Goal: Entertainment & Leisure: Consume media (video, audio)

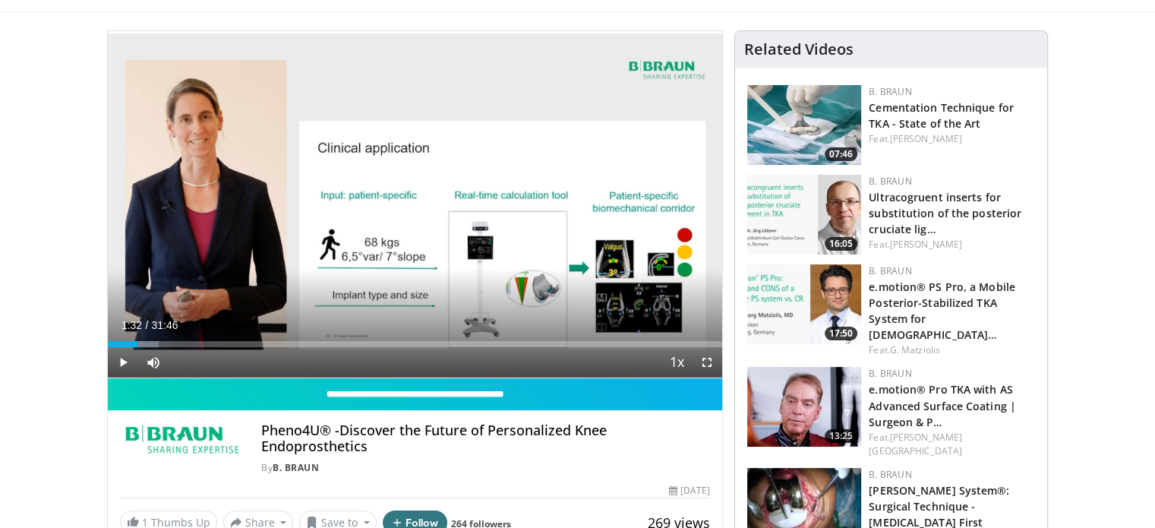
click at [116, 364] on span "Video Player" at bounding box center [123, 362] width 30 height 30
click at [174, 344] on div "Progress Bar" at bounding box center [175, 344] width 2 height 6
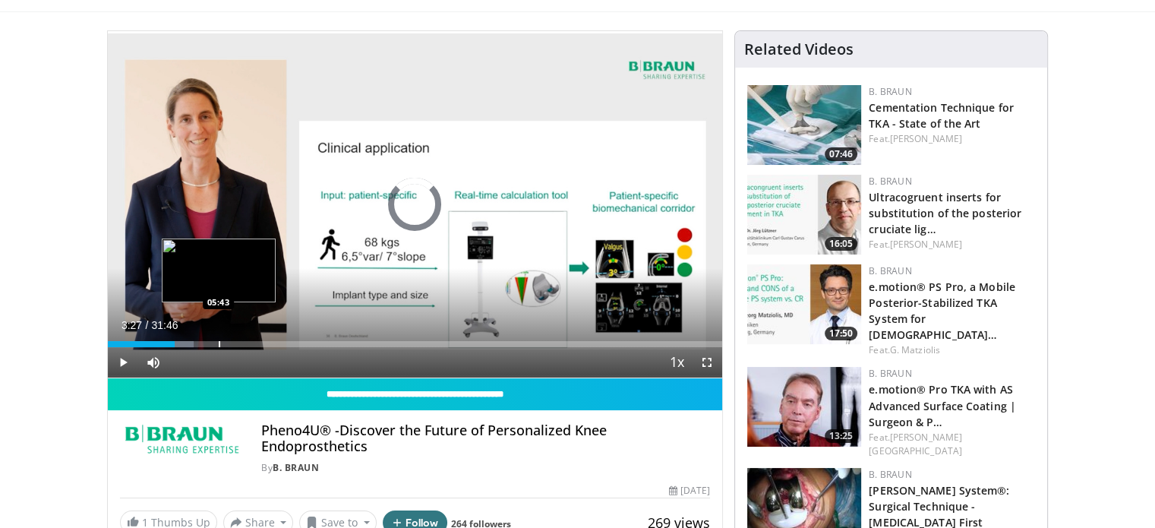
click at [219, 346] on div "Progress Bar" at bounding box center [220, 344] width 2 height 6
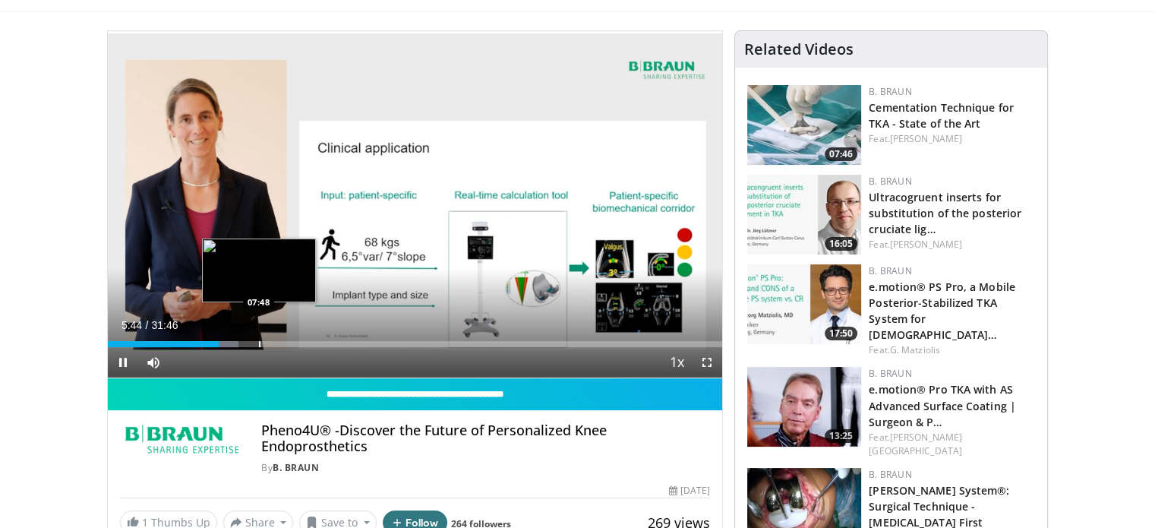
click at [259, 345] on div "Progress Bar" at bounding box center [260, 344] width 2 height 6
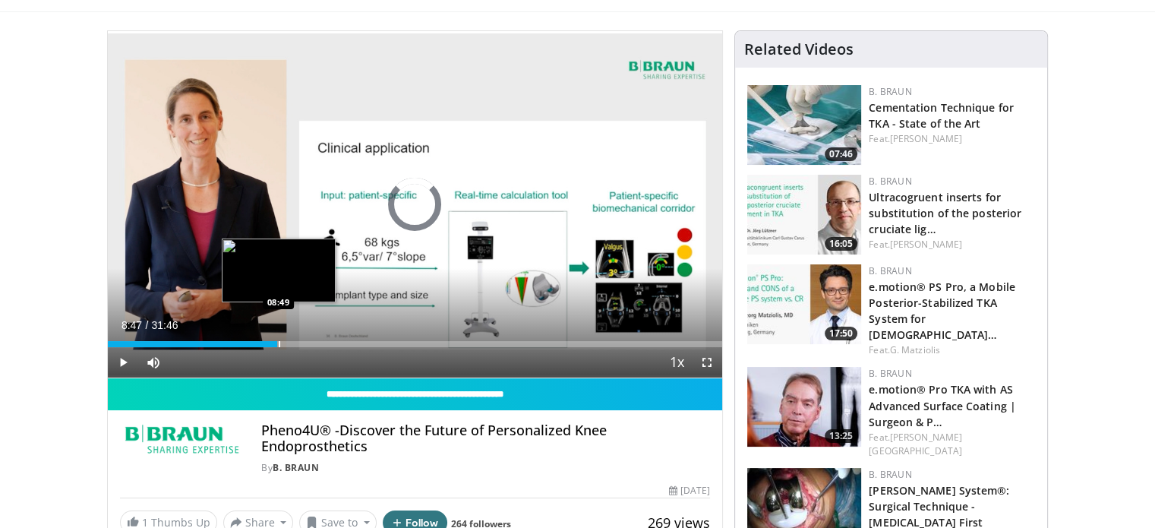
click at [279, 343] on div "Progress Bar" at bounding box center [280, 344] width 2 height 6
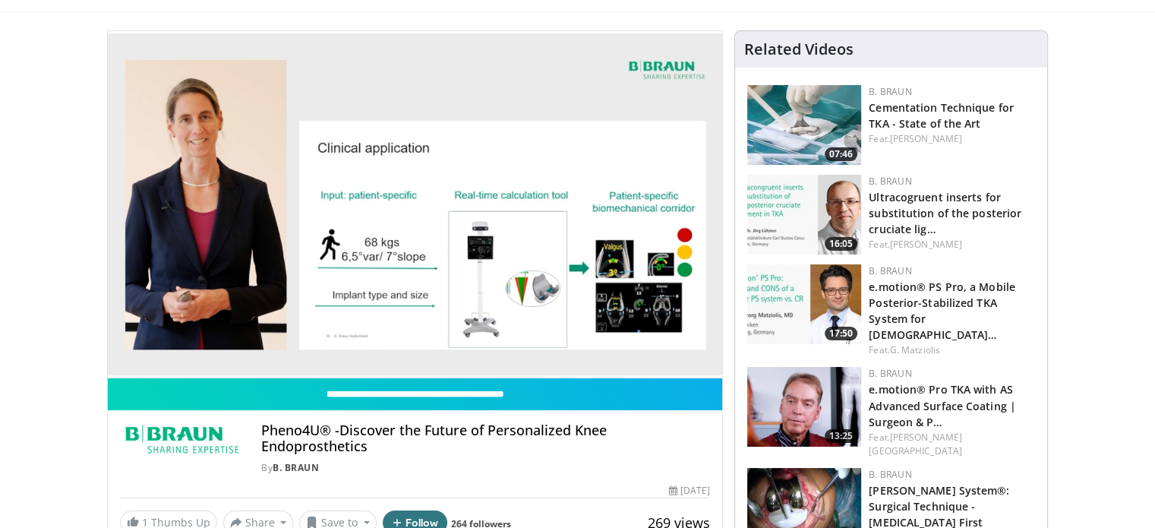
click at [318, 343] on div "10 seconds Tap to unmute" at bounding box center [415, 204] width 615 height 346
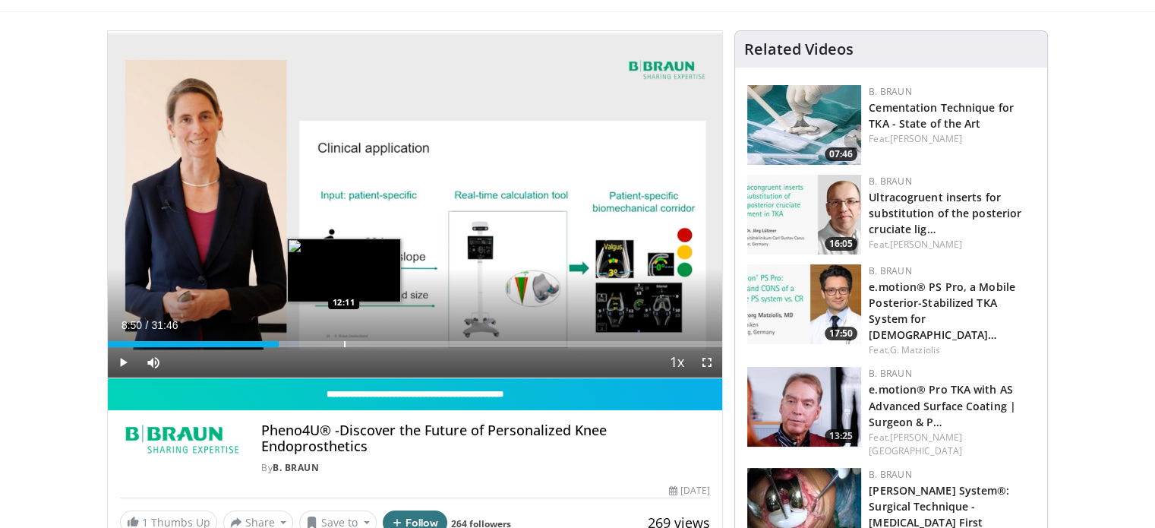
click at [345, 343] on div "Loaded : 31.22% 08:50 12:11" at bounding box center [415, 344] width 615 height 6
click at [336, 343] on div "Loaded : 41.96% 12:16 11:50" at bounding box center [415, 344] width 615 height 6
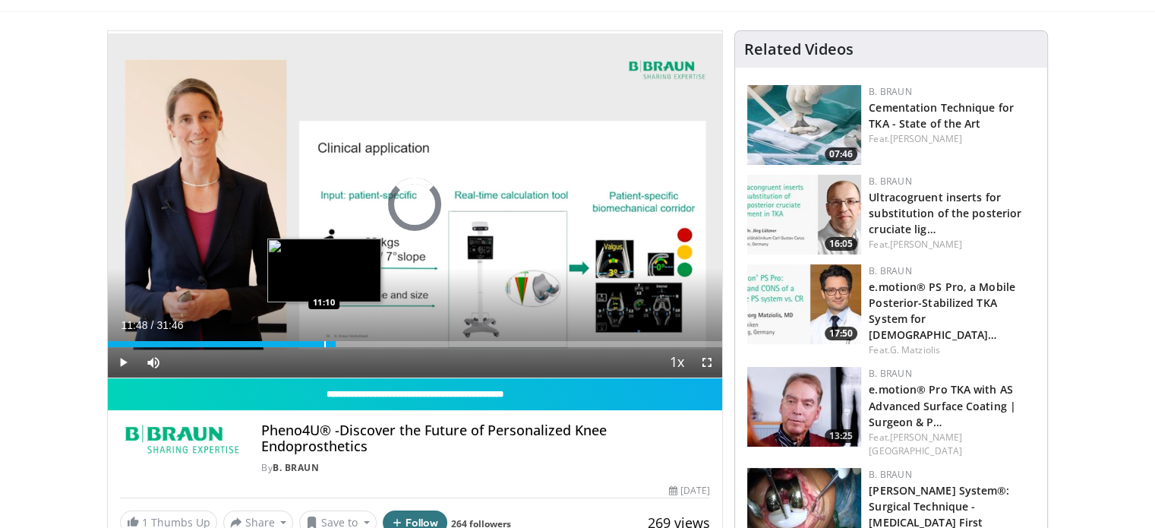
click at [322, 343] on div "11:48" at bounding box center [222, 344] width 229 height 6
click at [311, 343] on div "Progress Bar" at bounding box center [312, 344] width 2 height 6
click at [304, 343] on div "Progress Bar" at bounding box center [305, 344] width 2 height 6
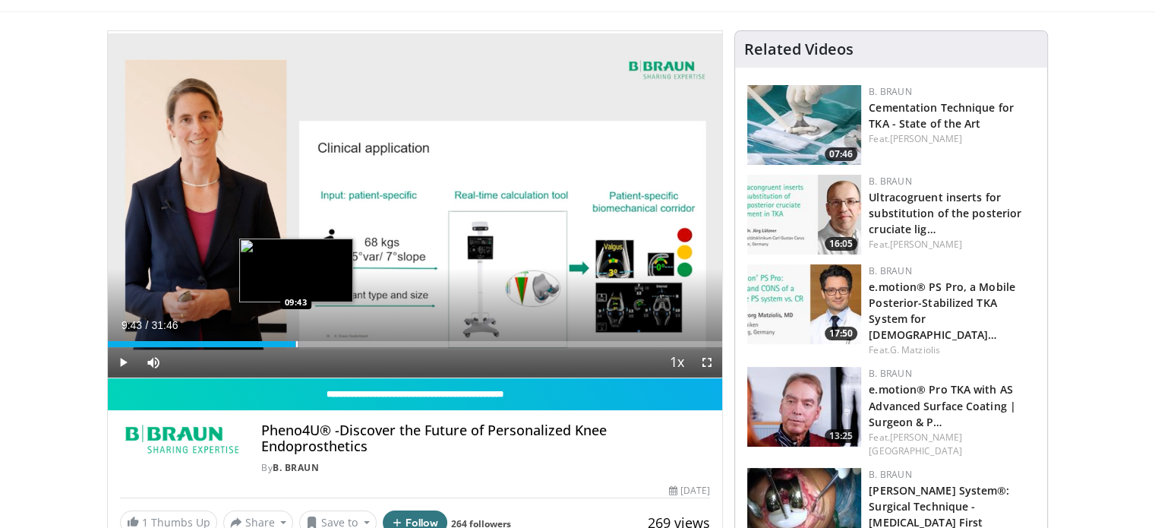
click at [296, 345] on div "Progress Bar" at bounding box center [297, 344] width 2 height 6
click at [703, 365] on span "Video Player" at bounding box center [707, 362] width 30 height 30
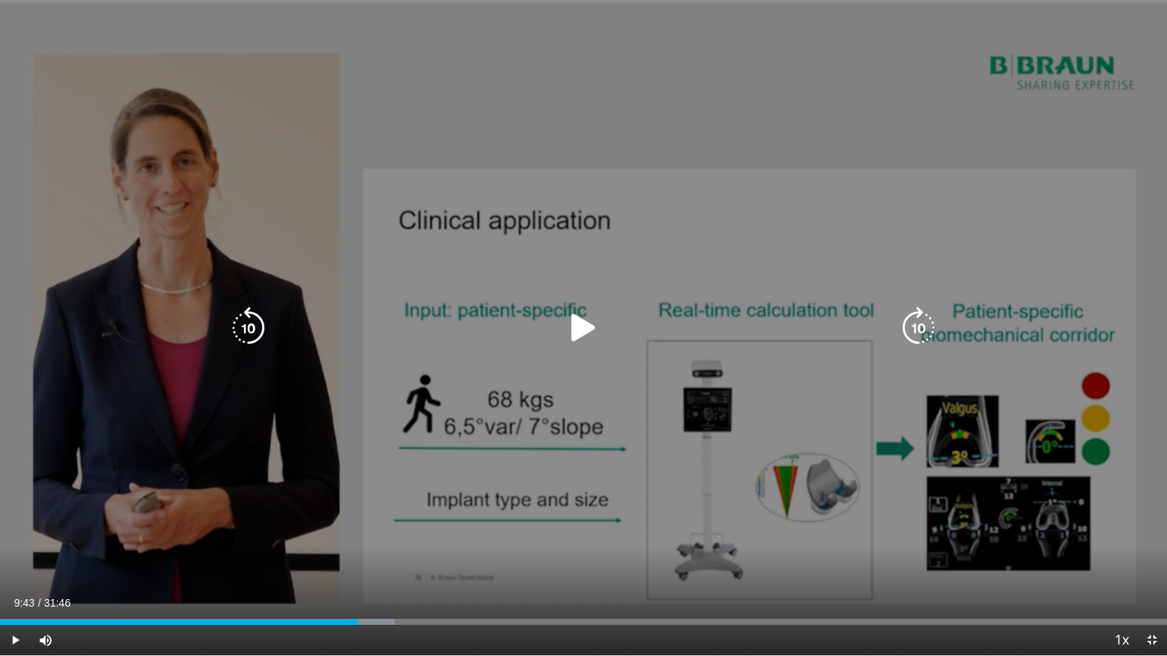
click at [583, 324] on icon "Video Player" at bounding box center [583, 328] width 43 height 43
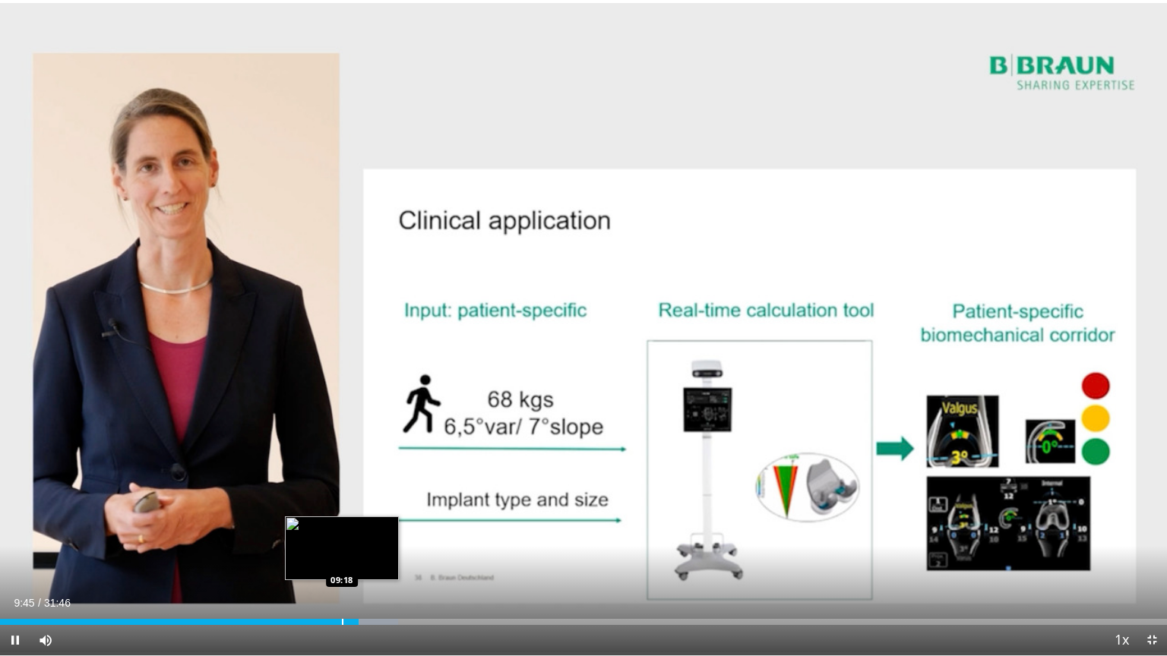
click at [342, 527] on div "Progress Bar" at bounding box center [343, 622] width 2 height 6
click at [326, 527] on div "Progress Bar" at bounding box center [327, 622] width 2 height 6
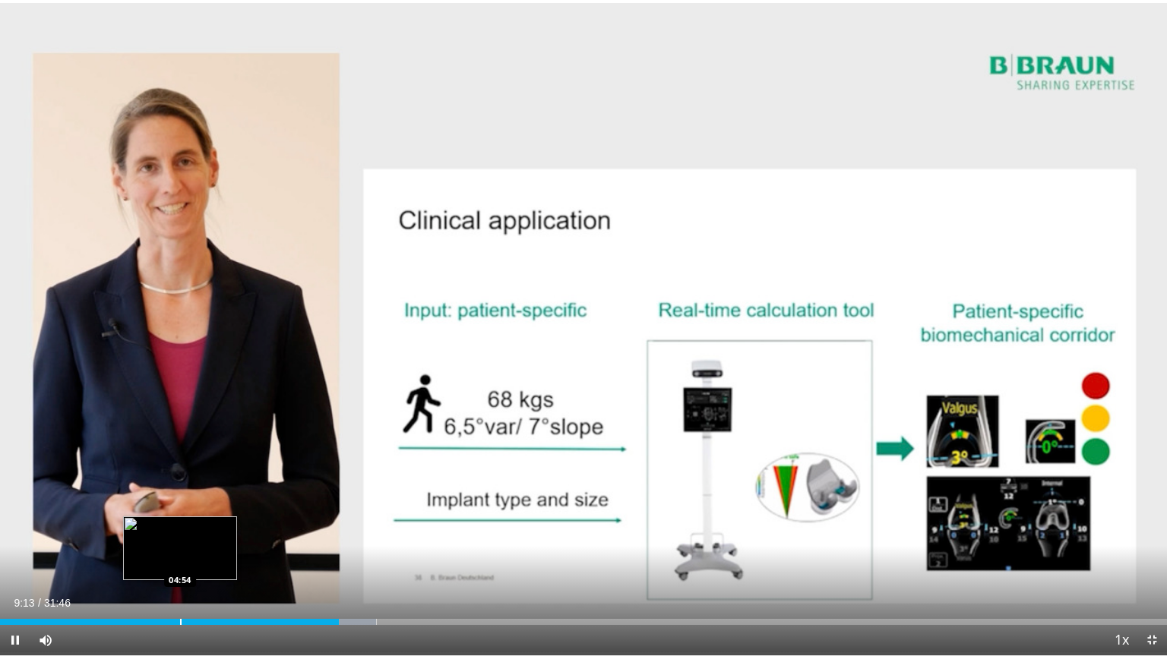
click at [179, 527] on div "Loaded : 32.26% 09:13 04:54" at bounding box center [583, 618] width 1167 height 14
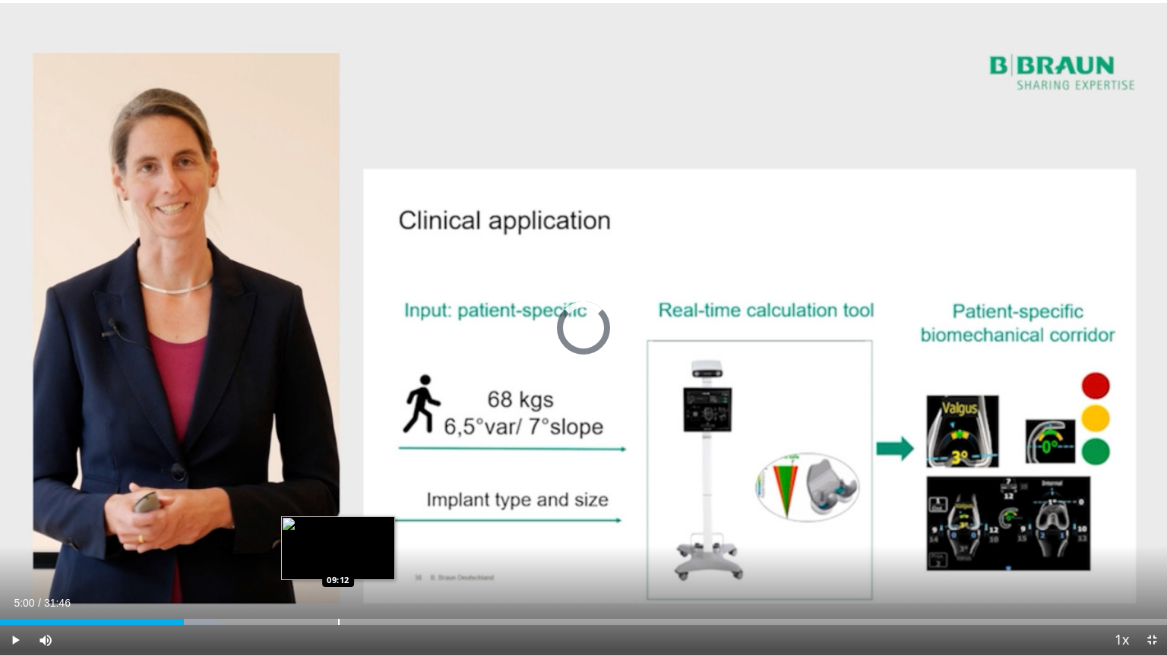
click at [337, 527] on div "Loaded : 18.88% 05:00 09:12" at bounding box center [583, 622] width 1167 height 6
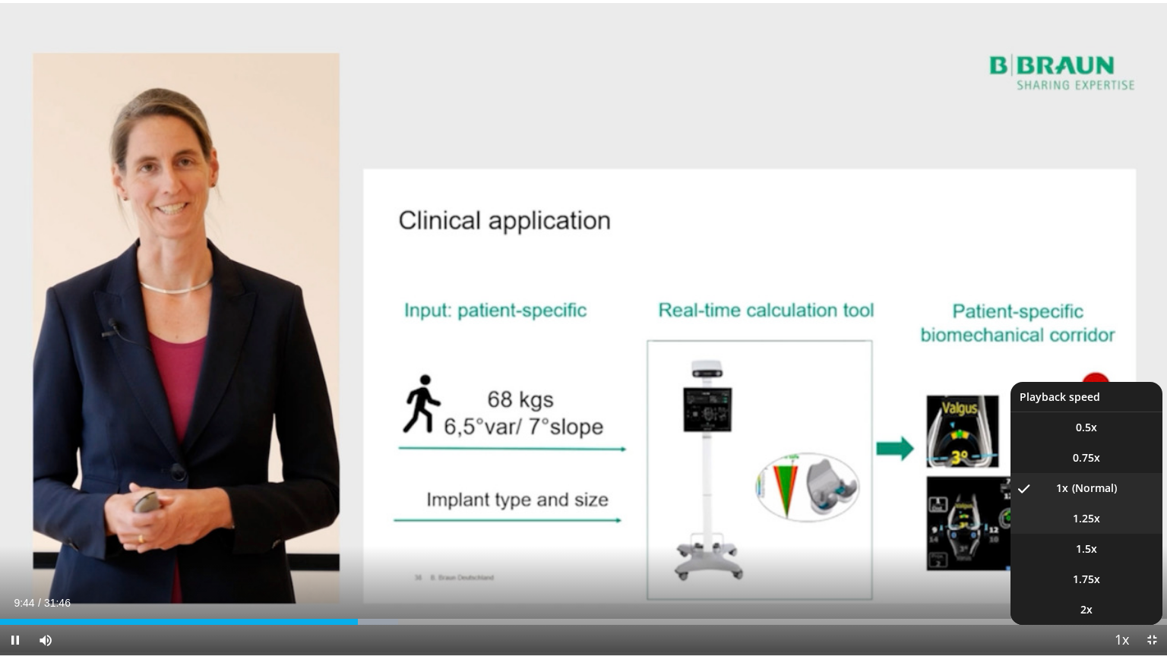
click at [1082, 515] on span "1.25x" at bounding box center [1086, 518] width 27 height 15
click at [1093, 527] on span "1.5x" at bounding box center [1086, 549] width 21 height 15
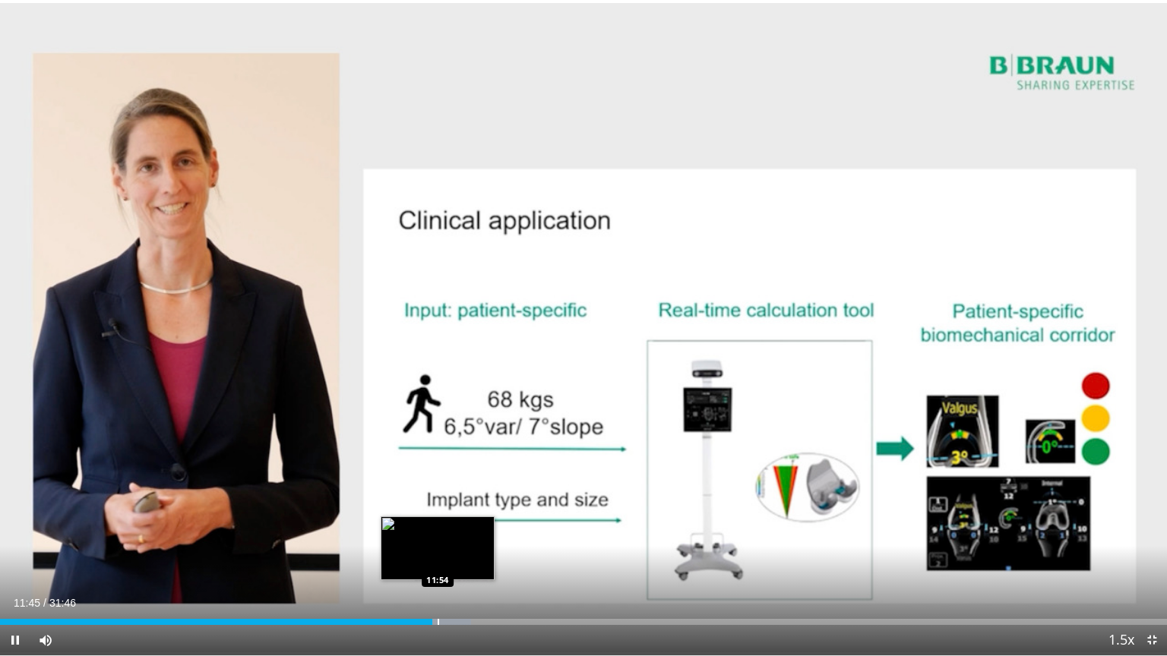
click at [438, 527] on div "Progress Bar" at bounding box center [439, 622] width 2 height 6
click at [449, 527] on div "Progress Bar" at bounding box center [450, 622] width 2 height 6
click at [453, 527] on div "Progress Bar" at bounding box center [454, 622] width 2 height 6
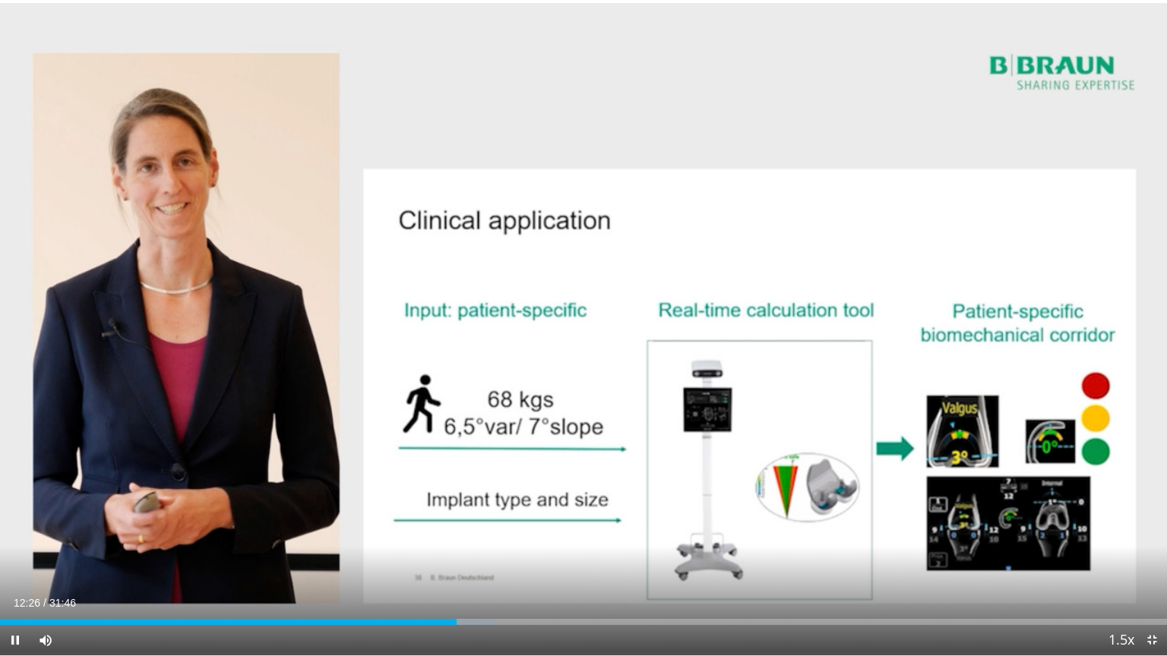
drag, startPoint x: 467, startPoint y: 624, endPoint x: 482, endPoint y: 625, distance: 15.3
click at [0, 0] on div "Progress Bar" at bounding box center [0, 0] width 0 height 0
click at [489, 527] on div "Current Time 12:46 / Duration 31:46 Pause Skip Backward Skip Forward Mute 39% L…" at bounding box center [583, 640] width 1167 height 30
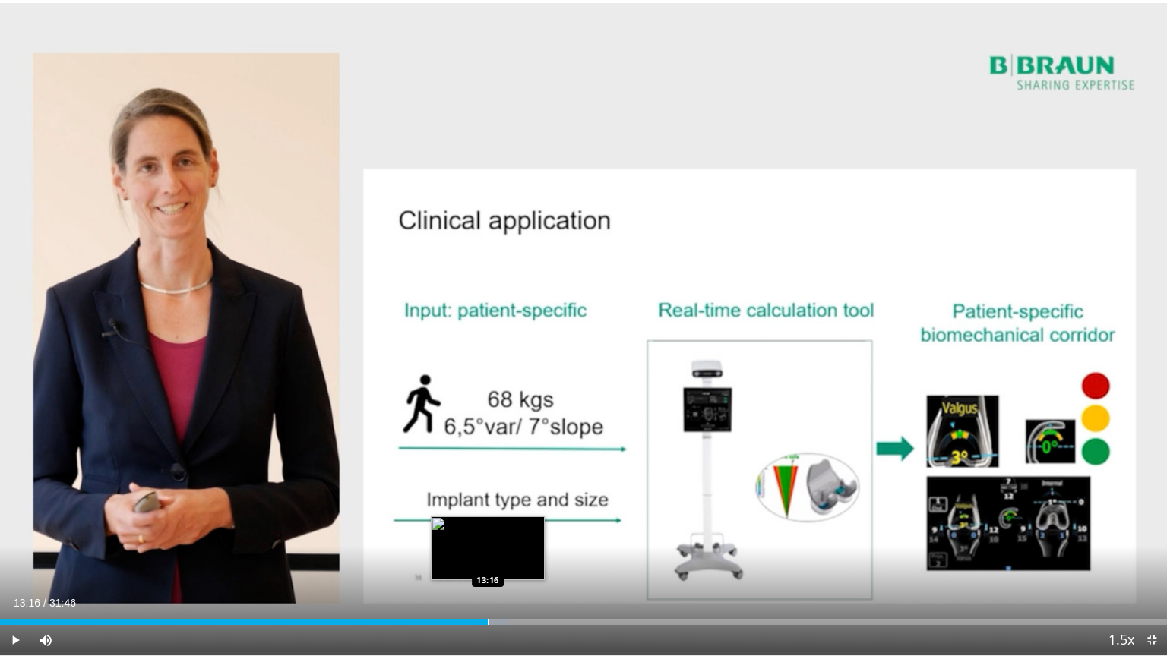
click at [488, 527] on div "Progress Bar" at bounding box center [489, 622] width 2 height 6
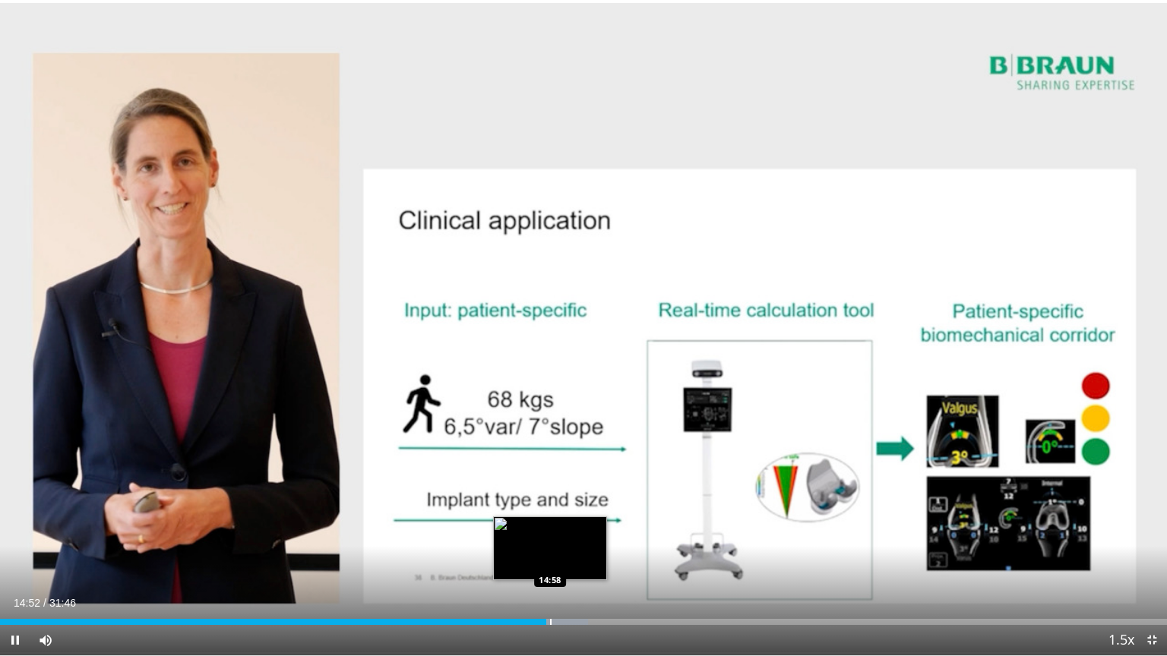
click at [550, 527] on div "Progress Bar" at bounding box center [551, 622] width 2 height 6
click at [555, 527] on div "Progress Bar" at bounding box center [556, 622] width 2 height 6
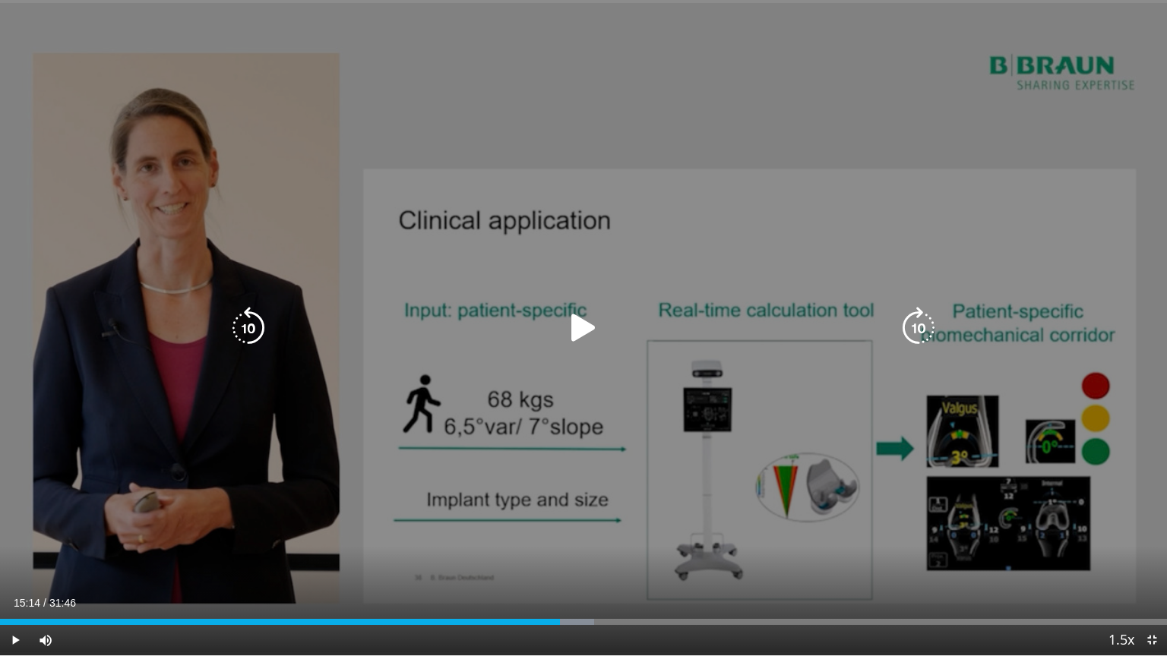
click at [561, 527] on div "Loaded : 50.88% 15:14 15:13" at bounding box center [583, 622] width 1167 height 6
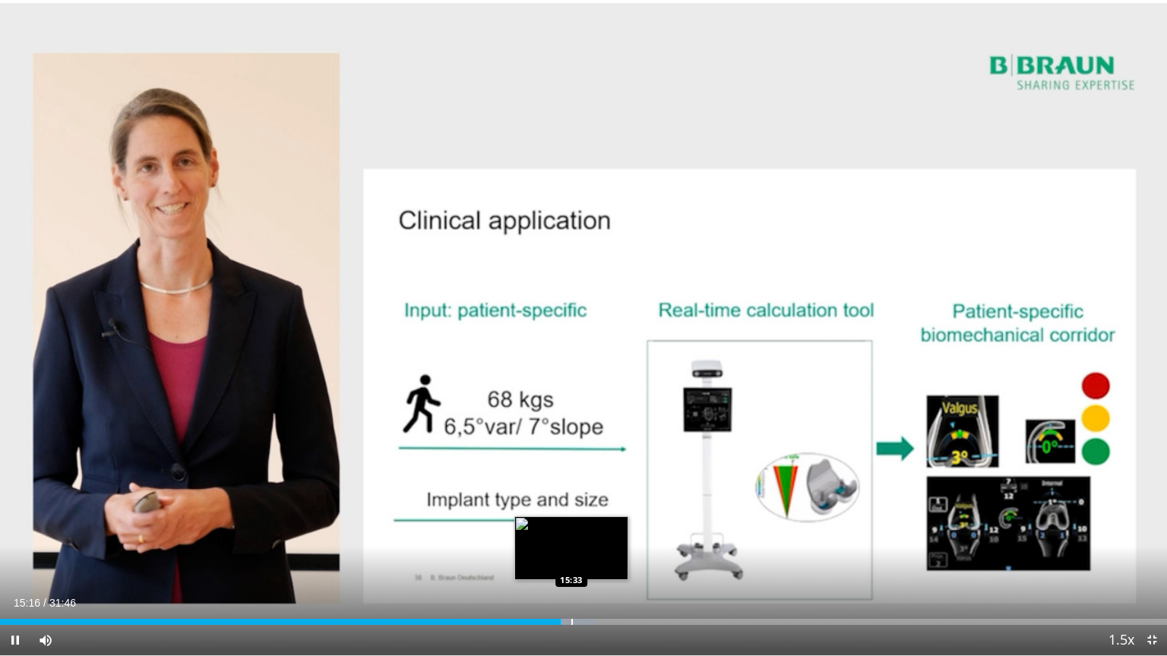
click at [572, 527] on div "Progress Bar" at bounding box center [572, 622] width 2 height 6
click at [579, 527] on div "Progress Bar" at bounding box center [580, 622] width 2 height 6
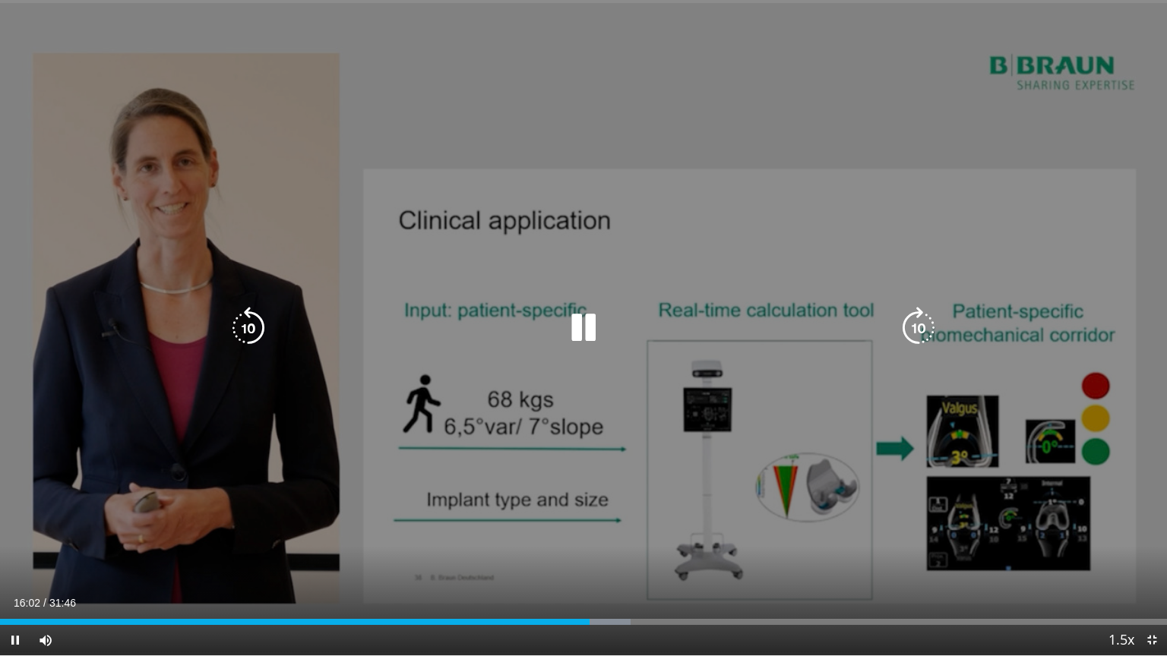
click at [656, 494] on div "10 seconds Tap to unmute" at bounding box center [583, 328] width 1167 height 656
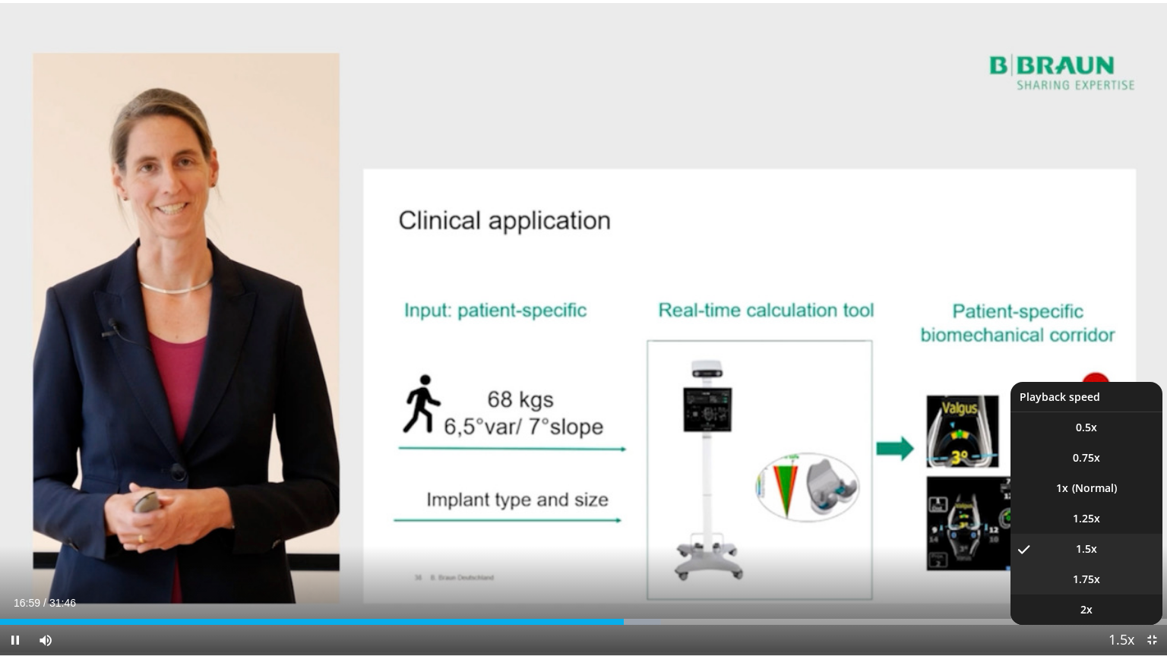
click at [1100, 527] on li "1.75x" at bounding box center [1086, 579] width 152 height 30
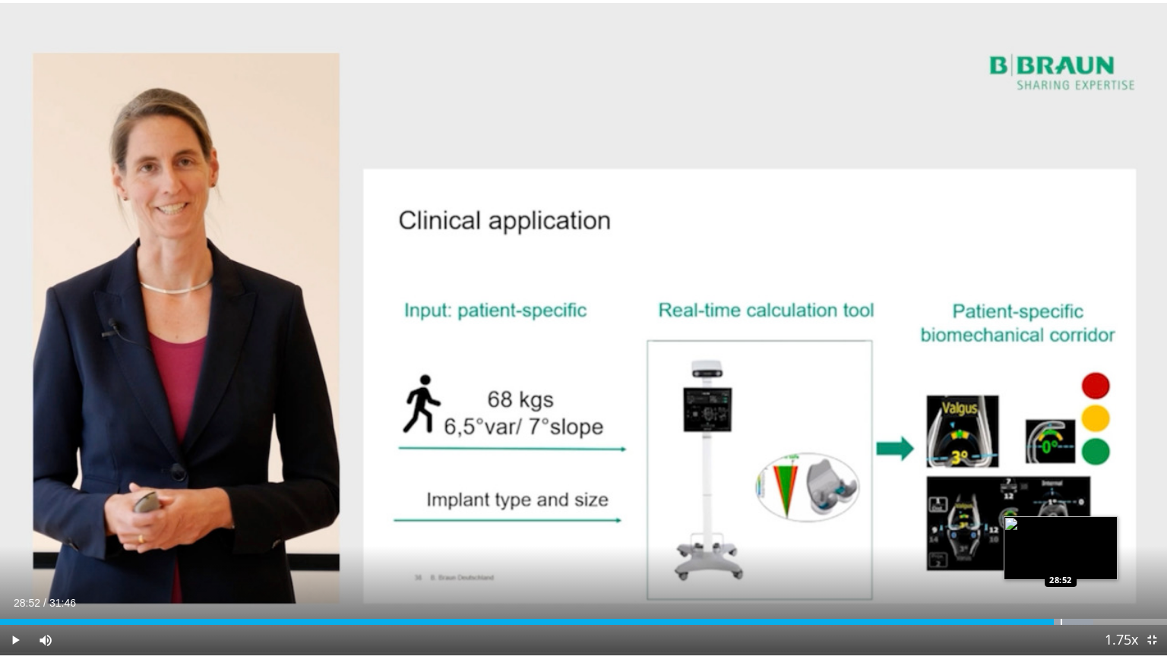
click at [1060, 527] on div "Progress Bar" at bounding box center [1061, 622] width 2 height 6
click at [1073, 527] on div "Progress Bar" at bounding box center [1074, 622] width 2 height 6
click at [1086, 527] on div "Progress Bar" at bounding box center [1087, 622] width 2 height 6
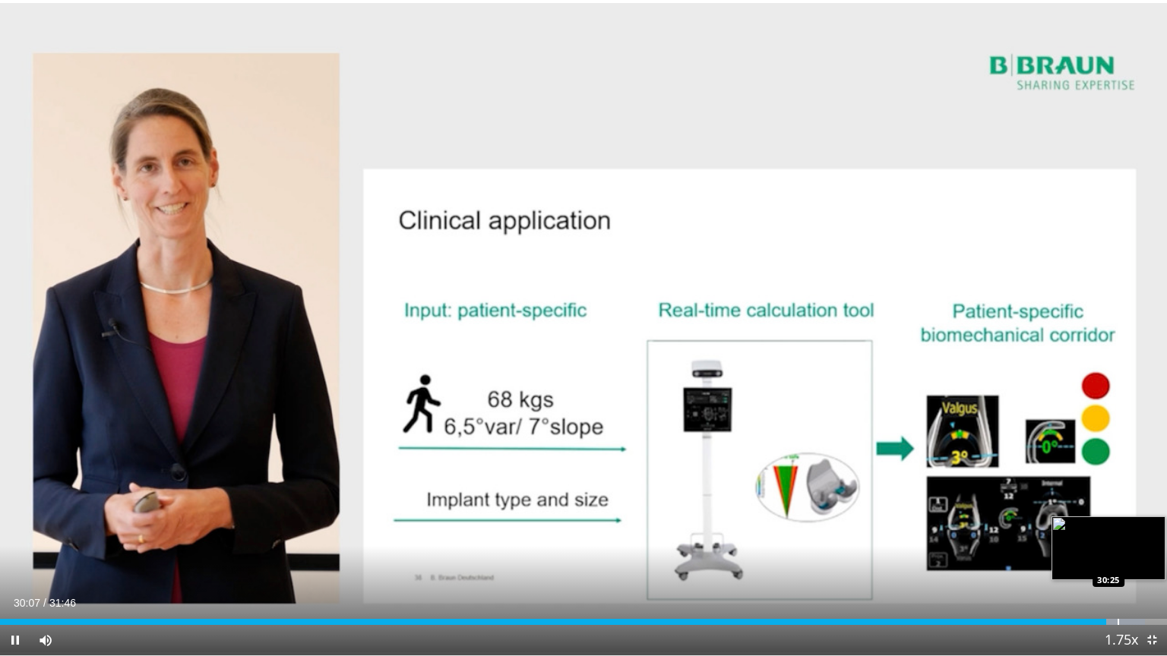
click at [1118, 527] on div "Progress Bar" at bounding box center [1118, 622] width 2 height 6
drag, startPoint x: 1128, startPoint y: 623, endPoint x: 1136, endPoint y: 623, distance: 8.4
click at [1131, 527] on div "Loaded : 98.34% 30:28 30:44" at bounding box center [583, 622] width 1167 height 6
click at [14, 527] on span "Video Player" at bounding box center [15, 640] width 30 height 30
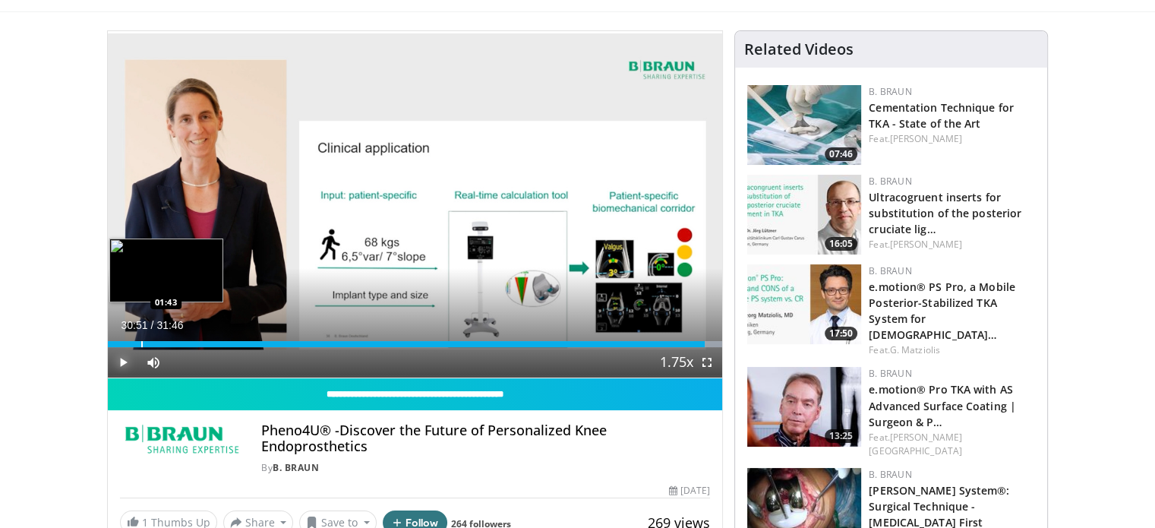
click at [141, 341] on div "Progress Bar" at bounding box center [142, 344] width 2 height 6
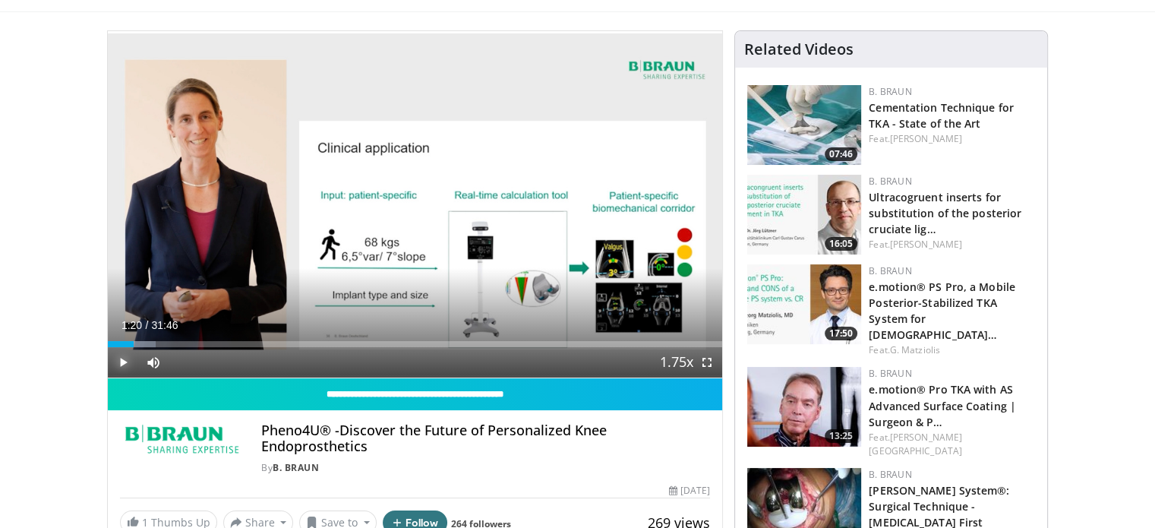
click at [119, 362] on span "Video Player" at bounding box center [123, 362] width 30 height 30
click at [706, 364] on span "Video Player" at bounding box center [707, 362] width 30 height 30
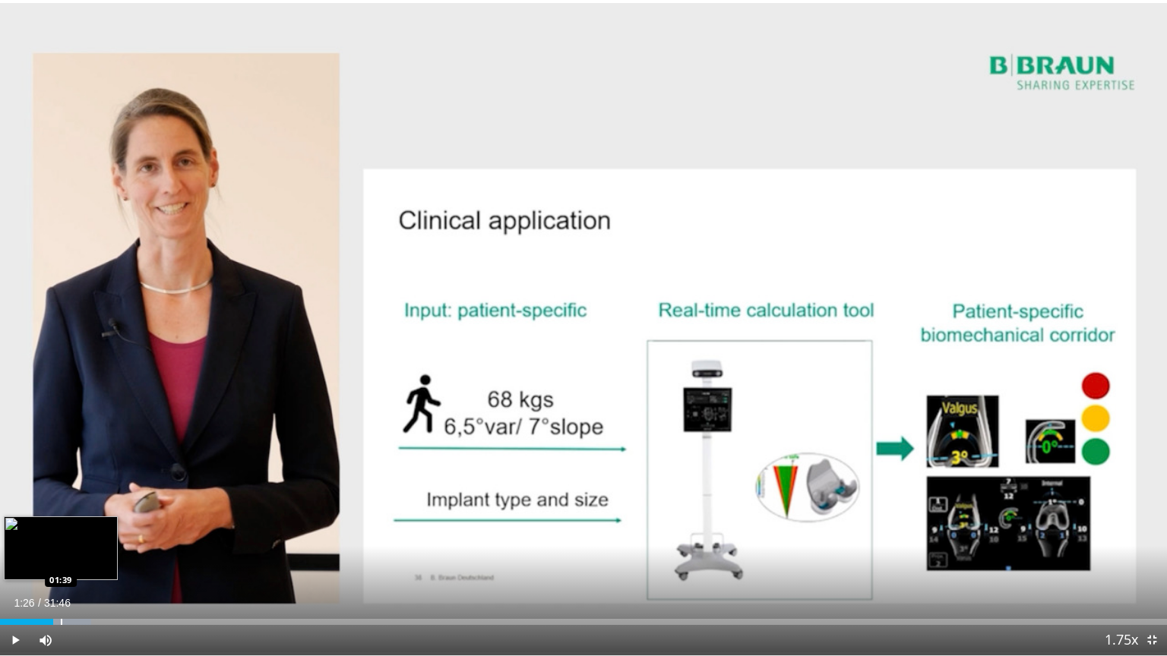
click at [61, 527] on div "Loaded : 7.80% 01:27 01:39" at bounding box center [583, 618] width 1167 height 14
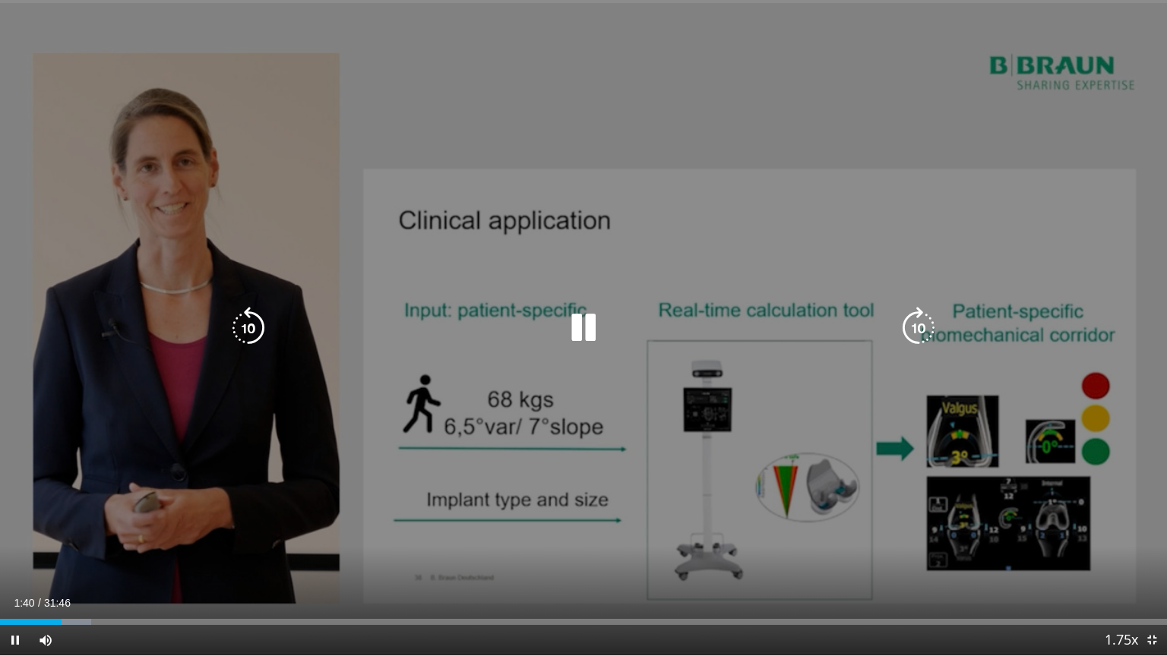
click at [73, 527] on div "Loaded : 7.80% 01:40 01:54" at bounding box center [583, 618] width 1167 height 14
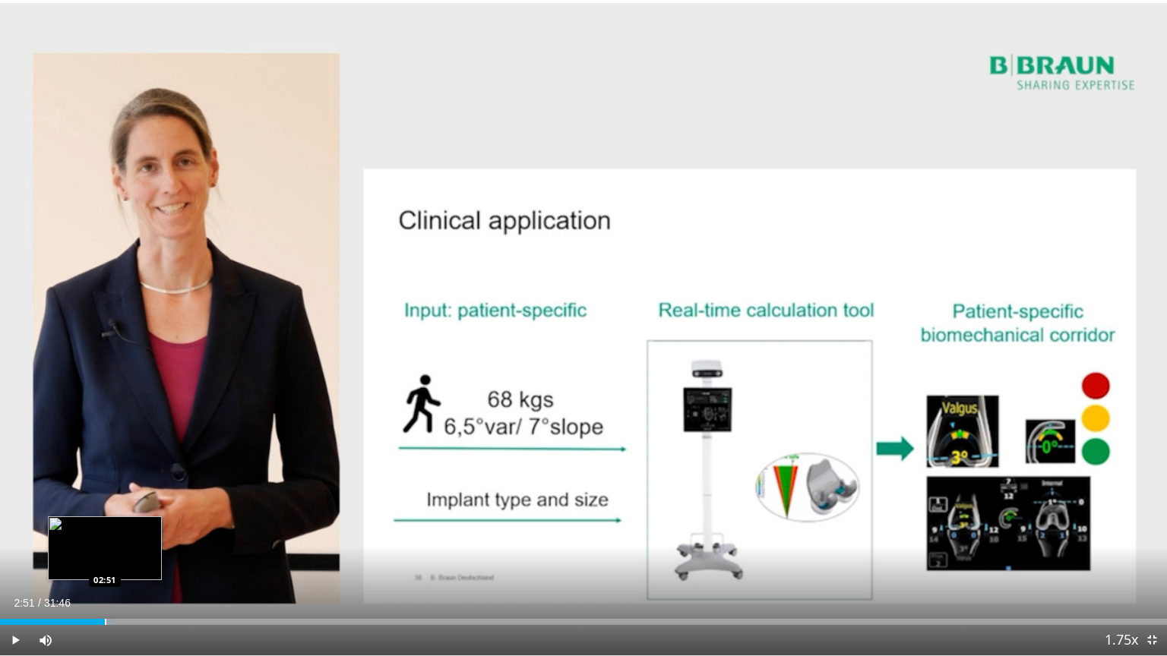
click at [105, 527] on div "Progress Bar" at bounding box center [106, 622] width 2 height 6
click at [122, 527] on div "Loaded : 12.48% 02:55 03:19" at bounding box center [583, 622] width 1167 height 6
click at [137, 527] on div "Progress Bar" at bounding box center [136, 622] width 2 height 6
click at [167, 527] on div "Loaded : 14.04% 03:57 04:28" at bounding box center [583, 622] width 1167 height 6
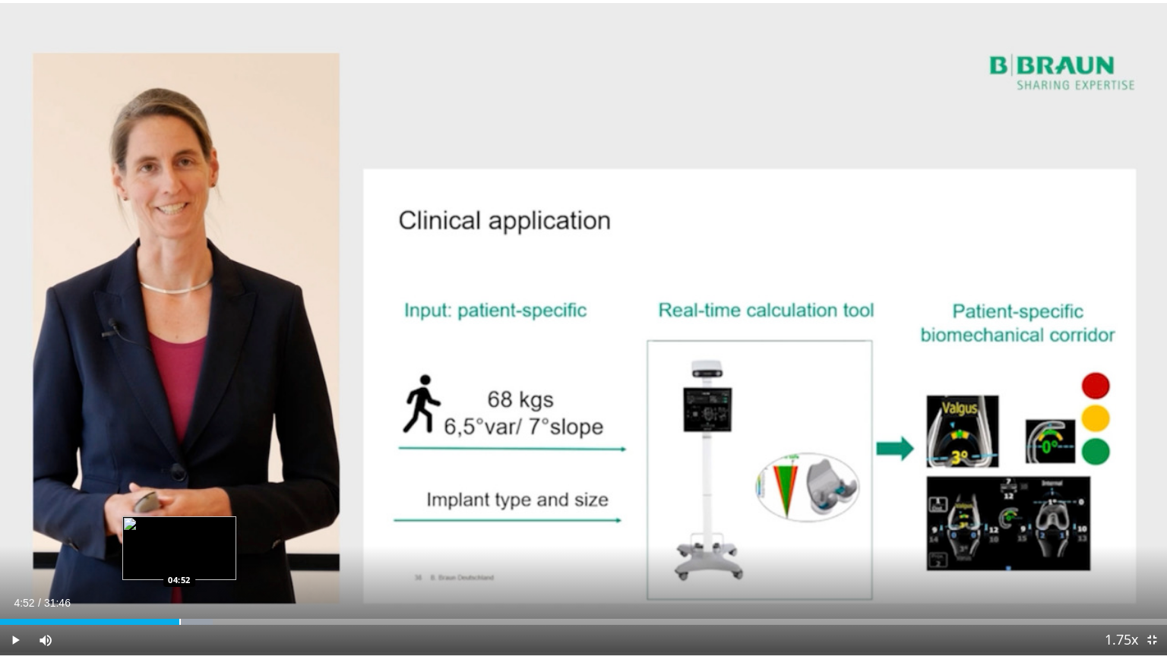
drag, startPoint x: 179, startPoint y: 623, endPoint x: 188, endPoint y: 624, distance: 9.1
click at [180, 527] on div "Progress Bar" at bounding box center [180, 622] width 2 height 6
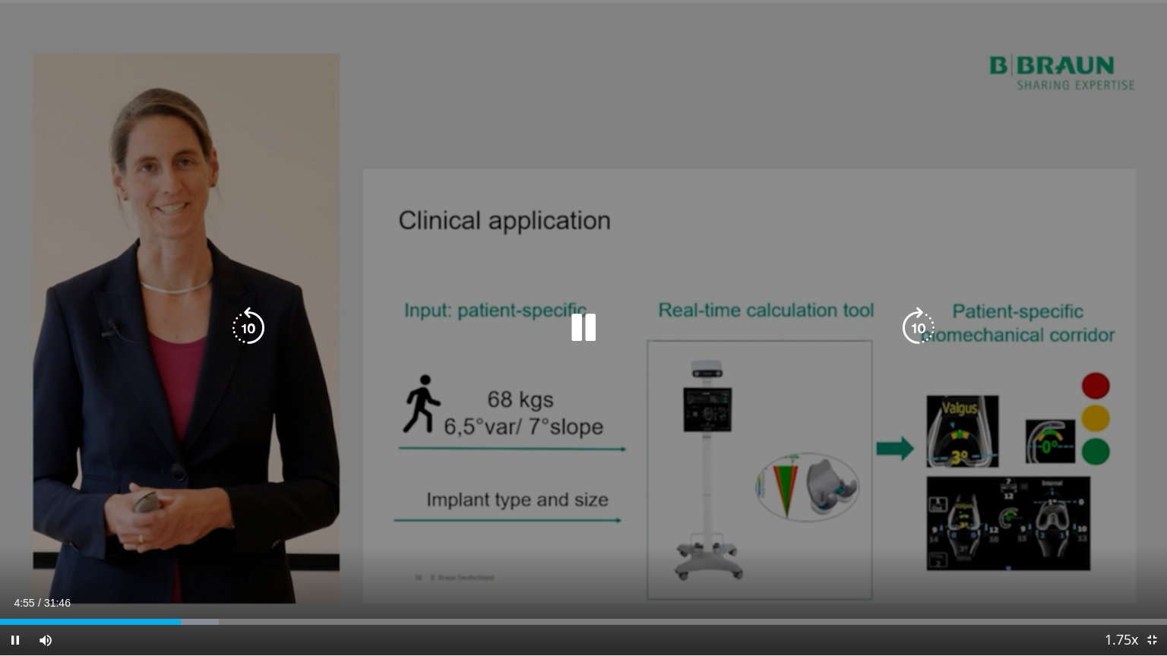
drag, startPoint x: 194, startPoint y: 624, endPoint x: 207, endPoint y: 626, distance: 12.2
click at [199, 527] on div "Current Time 4:55 / Duration 31:46 Pause Skip Backward Skip Forward Mute 0% Loa…" at bounding box center [583, 640] width 1167 height 30
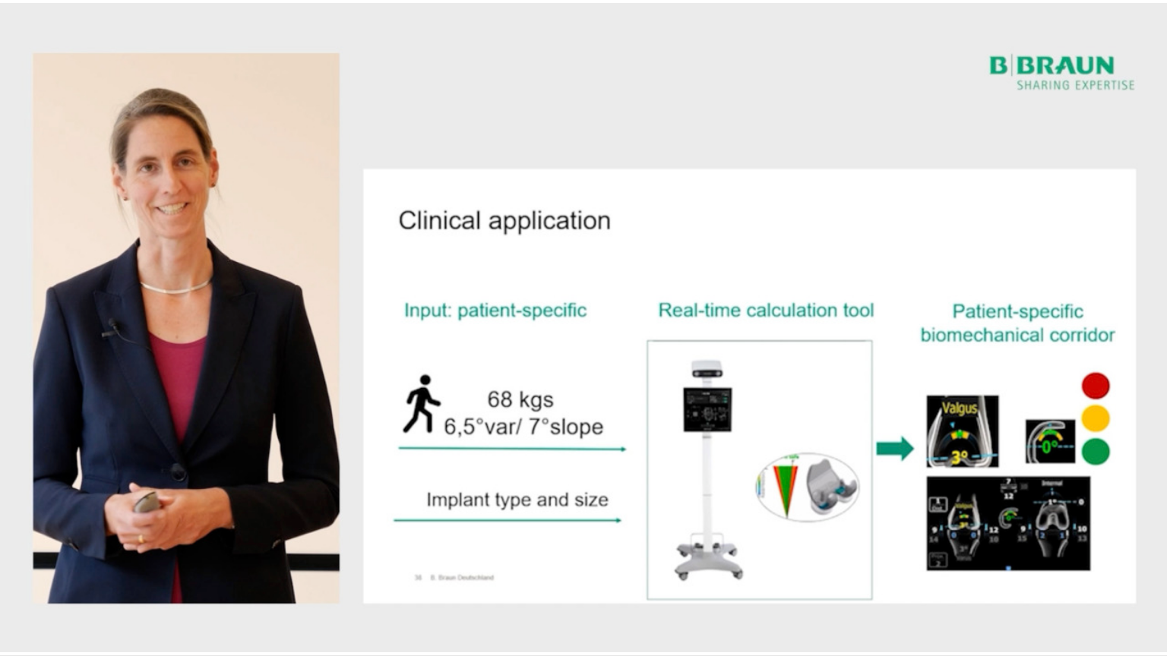
drag, startPoint x: 210, startPoint y: 626, endPoint x: 219, endPoint y: 626, distance: 9.1
click at [213, 527] on div "10 seconds Tap to unmute" at bounding box center [583, 328] width 1167 height 656
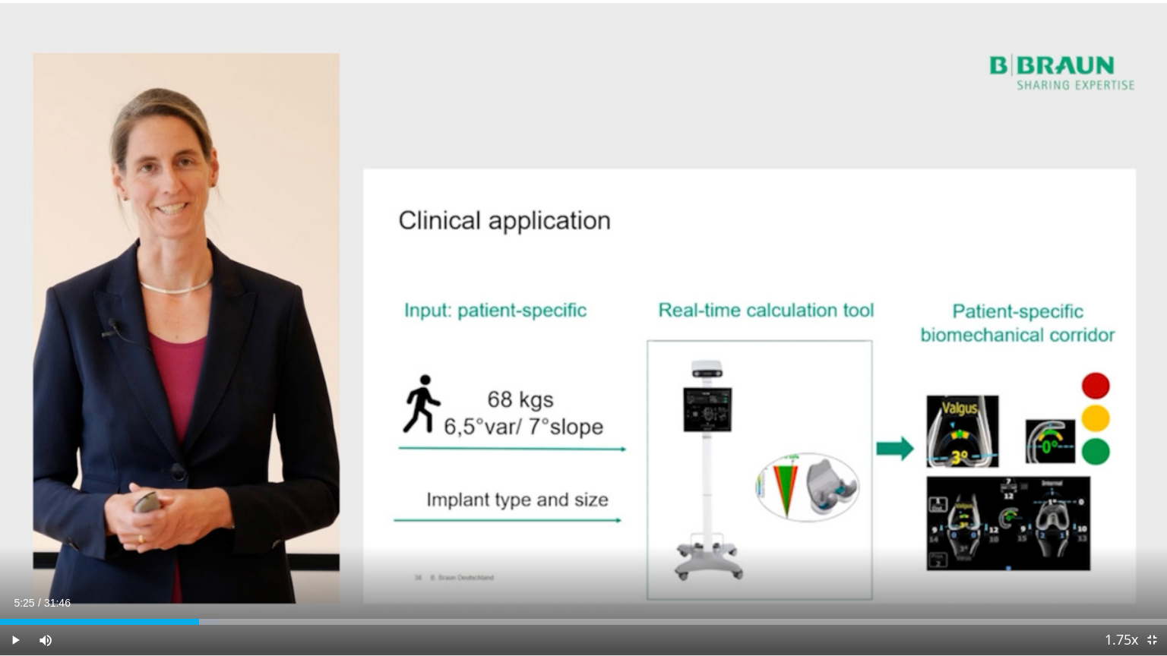
click at [226, 527] on div "Current Time 5:25 / Duration 31:46 Play Skip Backward Skip Forward Mute 0% Load…" at bounding box center [583, 640] width 1167 height 30
click at [239, 527] on div "Current Time 5:25 / Duration 31:46 Play Skip Backward Skip Forward Mute 0% Load…" at bounding box center [583, 640] width 1167 height 30
click at [228, 527] on div "Loaded : 20.29% 06:13 06:17" at bounding box center [583, 622] width 1167 height 6
drag, startPoint x: 239, startPoint y: 621, endPoint x: 248, endPoint y: 621, distance: 9.1
click at [240, 527] on div "Progress Bar" at bounding box center [240, 622] width 2 height 6
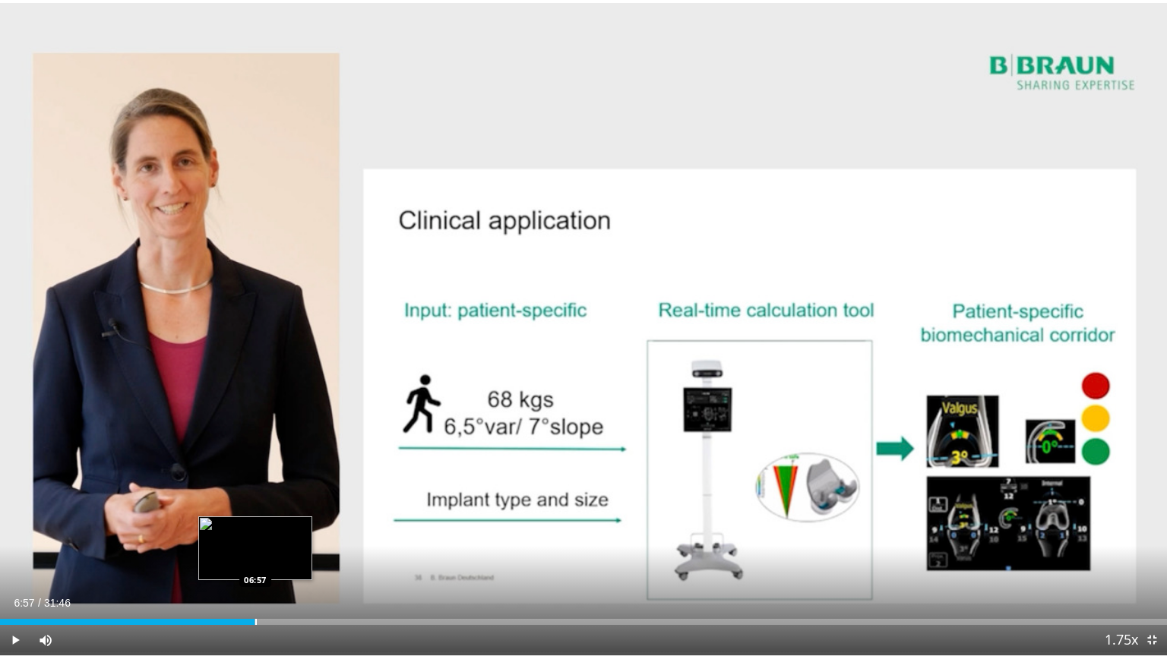
drag, startPoint x: 255, startPoint y: 621, endPoint x: 283, endPoint y: 623, distance: 28.2
click at [265, 527] on div "Loaded : 22.03% 06:55 06:57" at bounding box center [583, 622] width 1167 height 6
click at [290, 527] on div "Current Time 7:14 / Duration 31:46 Play Skip Backward Skip Forward Mute 0% Load…" at bounding box center [583, 640] width 1167 height 30
